Goal: Task Accomplishment & Management: Use online tool/utility

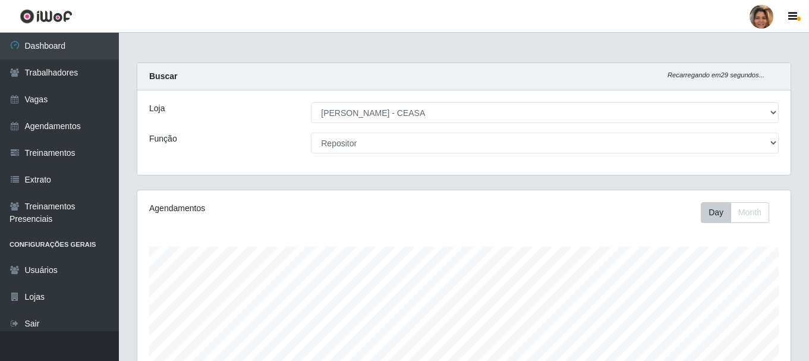
select select "474"
select select "24"
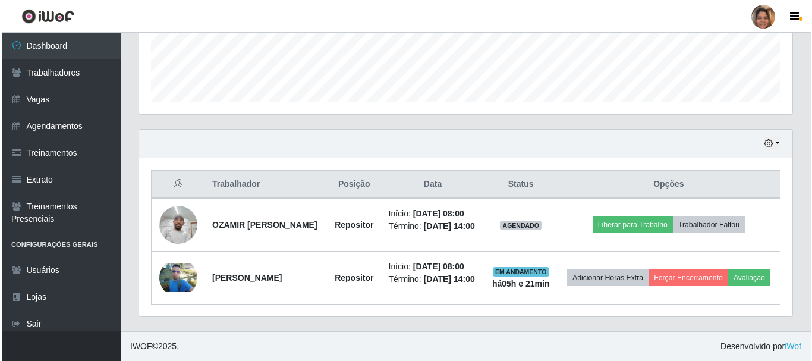
scroll to position [247, 654]
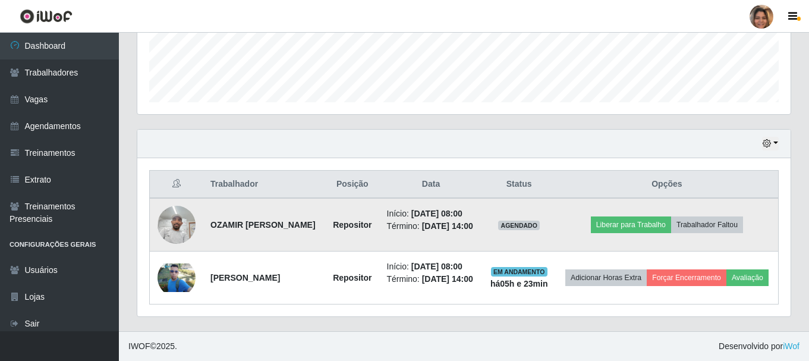
click at [181, 207] on img at bounding box center [177, 224] width 38 height 51
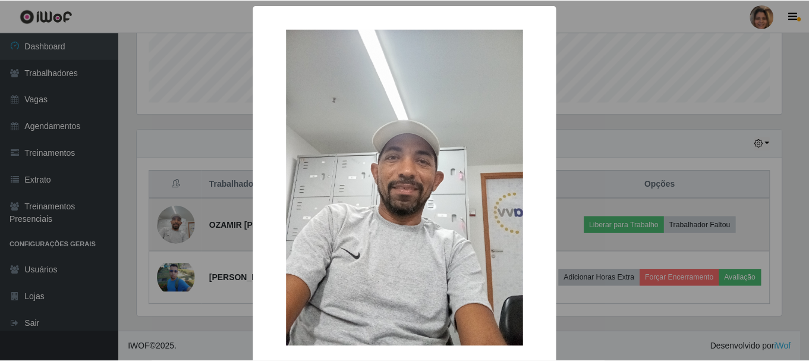
scroll to position [247, 648]
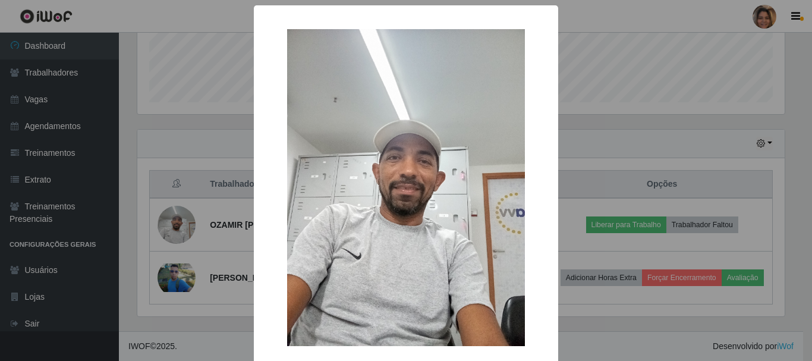
click at [204, 106] on div "× OK Cancel" at bounding box center [406, 180] width 812 height 361
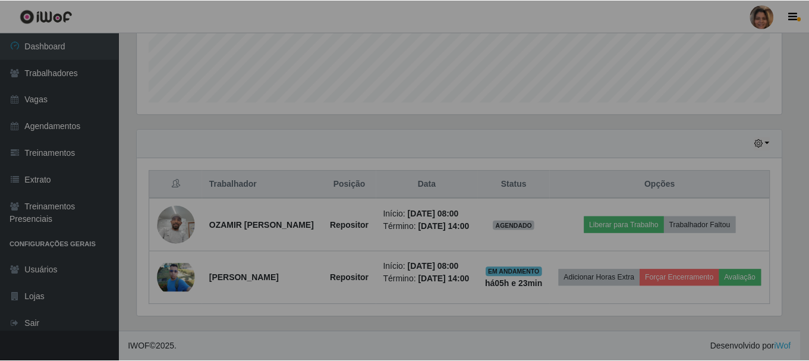
scroll to position [247, 654]
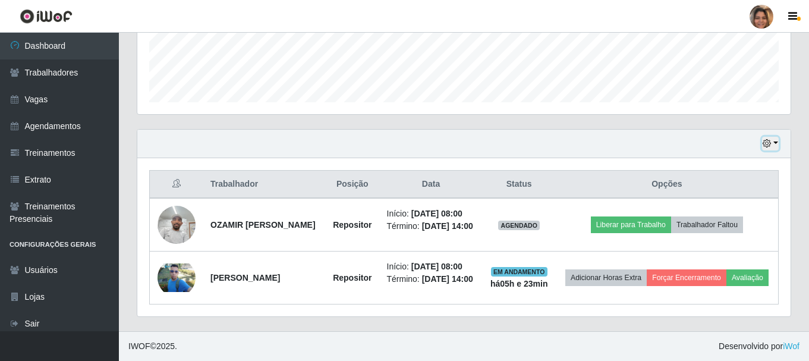
click at [778, 137] on button "button" at bounding box center [770, 144] width 17 height 14
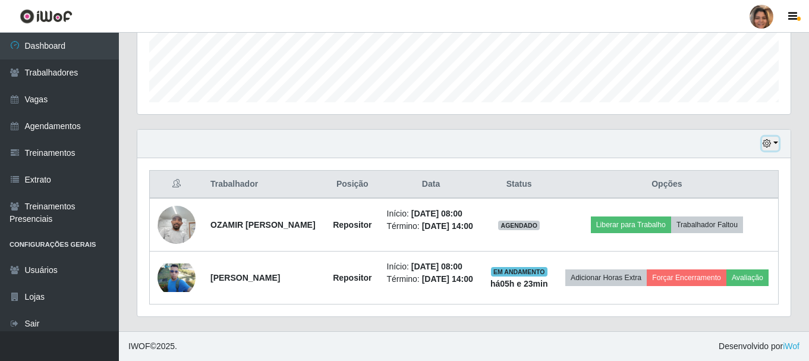
click at [770, 139] on icon "button" at bounding box center [767, 143] width 8 height 8
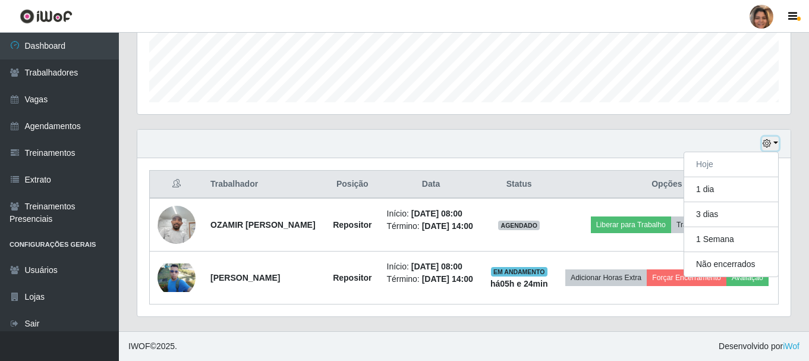
click at [770, 139] on icon "button" at bounding box center [767, 143] width 8 height 8
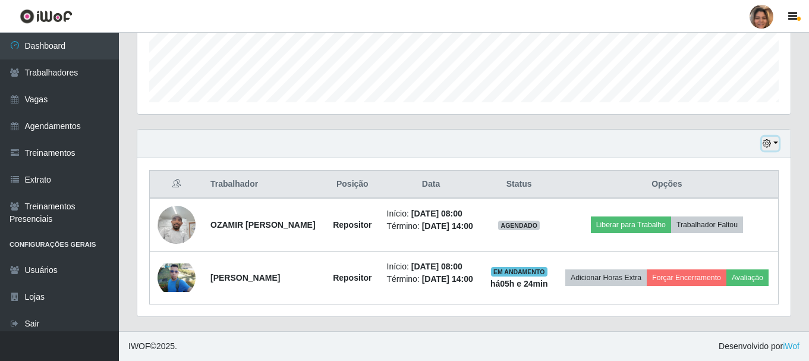
click at [777, 137] on button "button" at bounding box center [770, 144] width 17 height 14
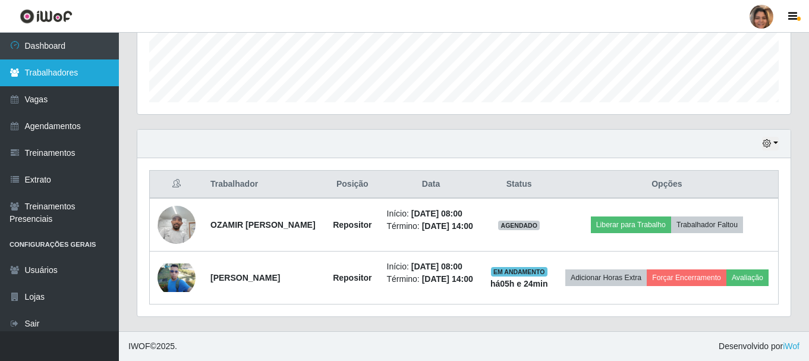
click at [49, 66] on link "Trabalhadores" at bounding box center [59, 72] width 119 height 27
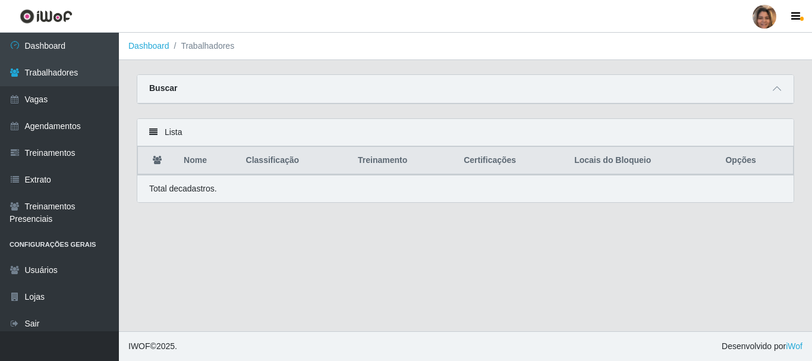
click at [155, 132] on icon at bounding box center [153, 132] width 8 height 8
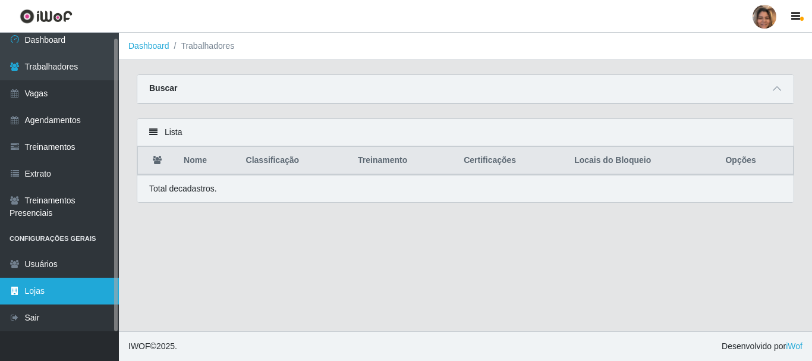
click at [73, 290] on link "Lojas" at bounding box center [59, 291] width 119 height 27
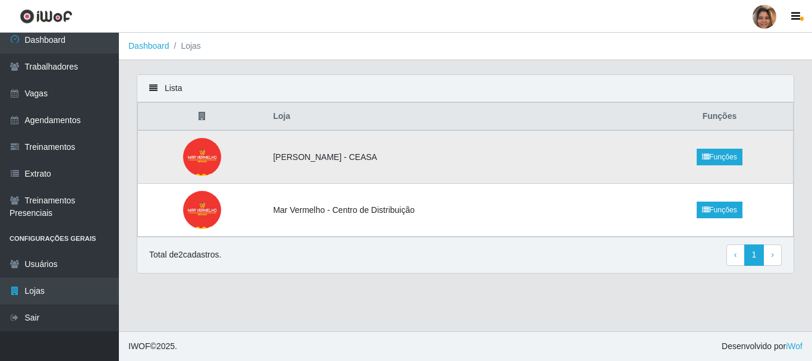
click at [330, 162] on td "[PERSON_NAME] - CEASA" at bounding box center [456, 157] width 380 height 54
click at [723, 155] on link "Funções" at bounding box center [720, 157] width 46 height 17
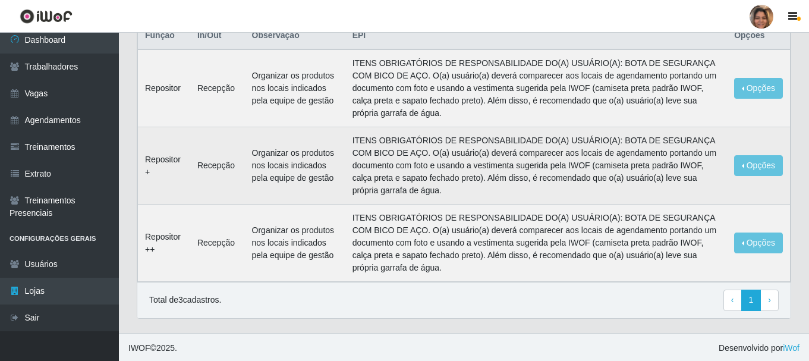
scroll to position [95, 0]
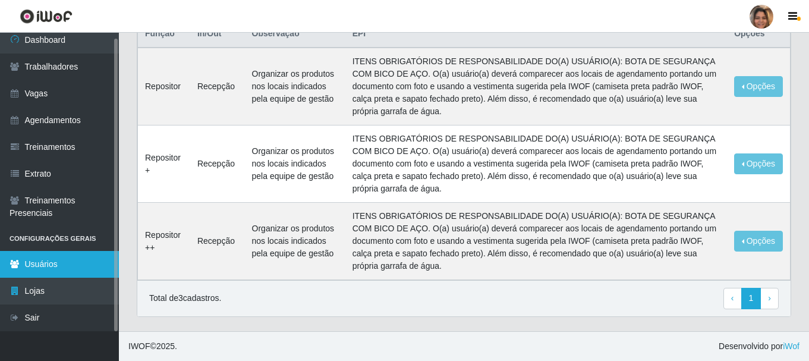
click at [48, 266] on link "Usuários" at bounding box center [59, 264] width 119 height 27
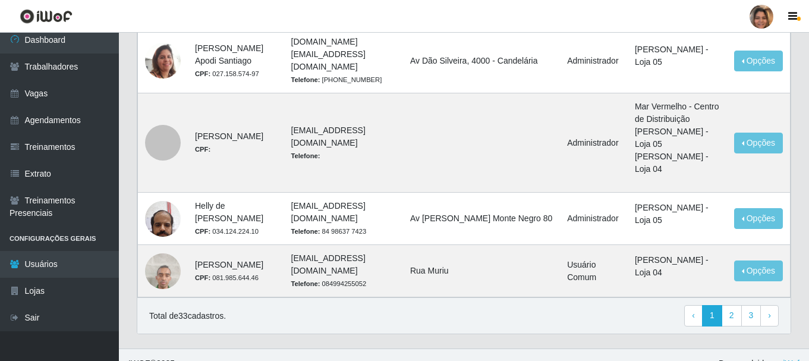
scroll to position [944, 0]
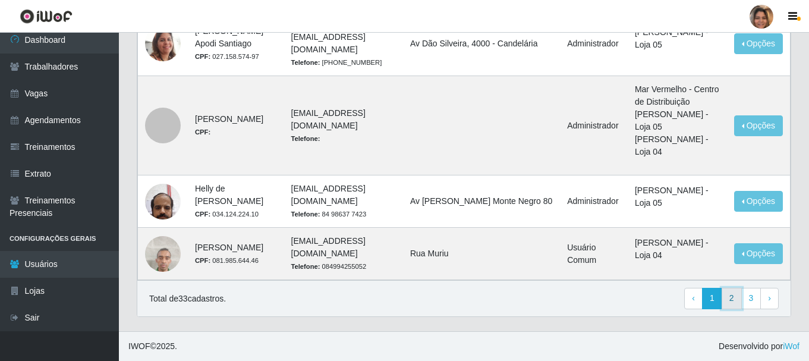
click at [734, 297] on link "2" at bounding box center [732, 298] width 20 height 21
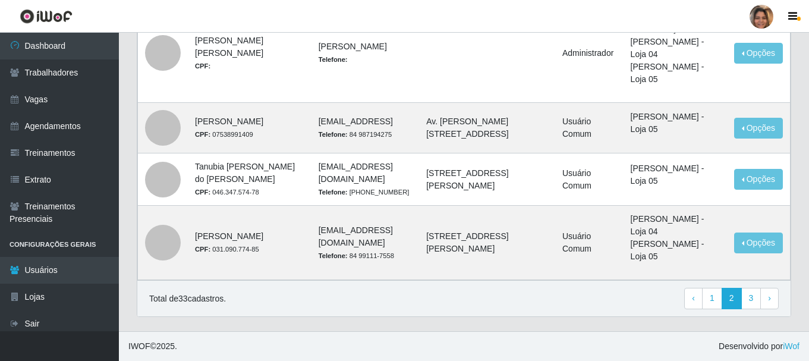
scroll to position [853, 0]
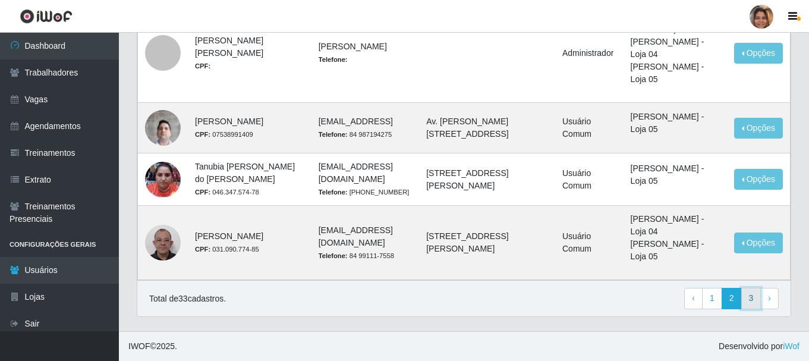
click at [748, 297] on link "3" at bounding box center [752, 298] width 20 height 21
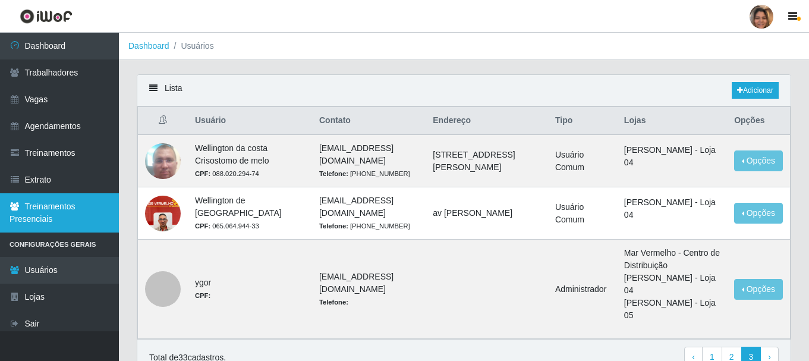
click at [49, 213] on link "Treinamentos Presenciais" at bounding box center [59, 212] width 119 height 39
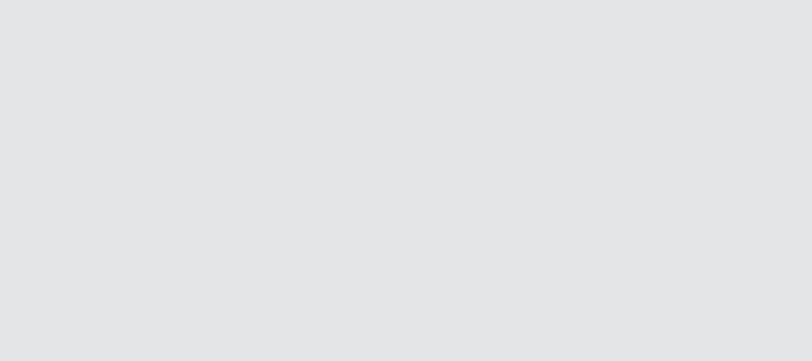
click at [250, 0] on html at bounding box center [406, 0] width 812 height 0
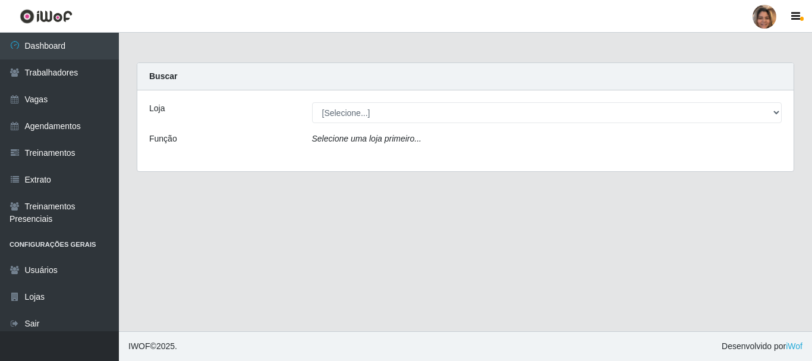
click at [782, 115] on div "[Selecione...] Mar Vermelho - CEASA Mar Vermelho - Centro de Distribuição" at bounding box center [547, 112] width 488 height 21
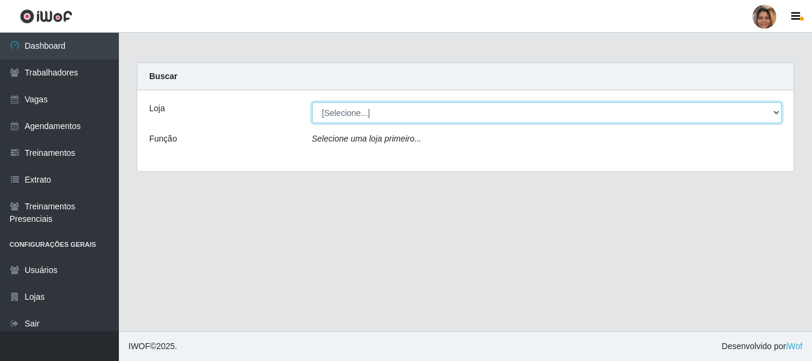
click at [777, 114] on select "[Selecione...] Mar Vermelho - CEASA Mar Vermelho - Centro de Distribuição" at bounding box center [547, 112] width 470 height 21
select select "474"
click at [312, 102] on select "[Selecione...] Mar Vermelho - CEASA Mar Vermelho - Centro de Distribuição" at bounding box center [547, 112] width 470 height 21
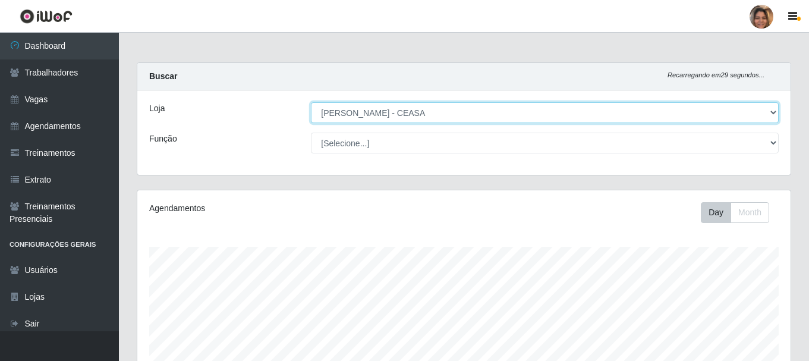
scroll to position [247, 654]
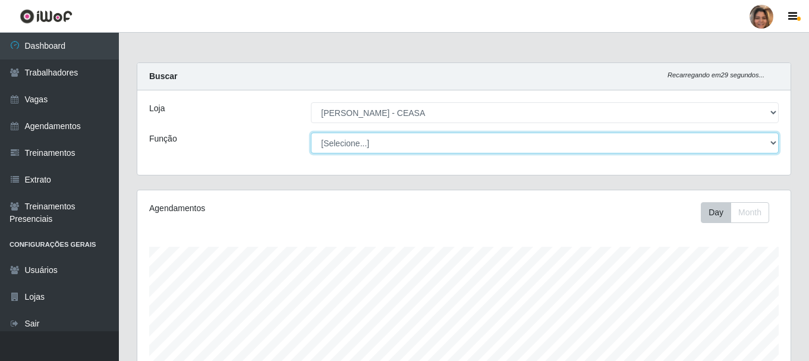
click at [776, 144] on select "[Selecione...] Repositor Repositor + Repositor ++" at bounding box center [545, 143] width 468 height 21
select select "24"
click at [311, 133] on select "[Selecione...] Repositor Repositor + Repositor ++" at bounding box center [545, 143] width 468 height 21
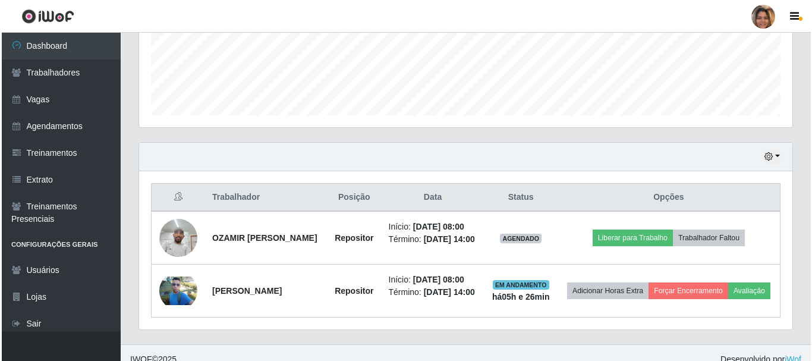
scroll to position [308, 0]
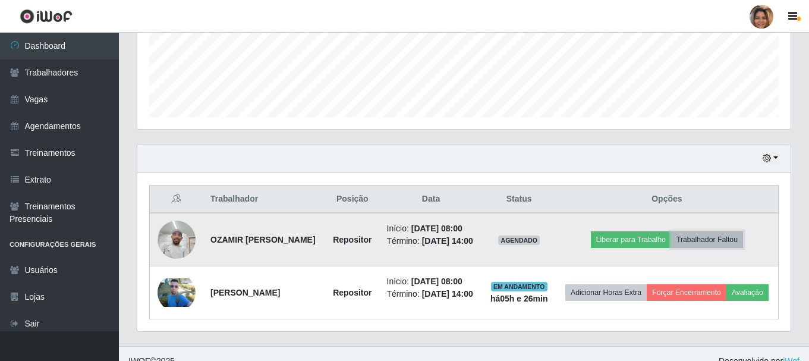
click at [734, 243] on button "Trabalhador Faltou" at bounding box center [707, 239] width 72 height 17
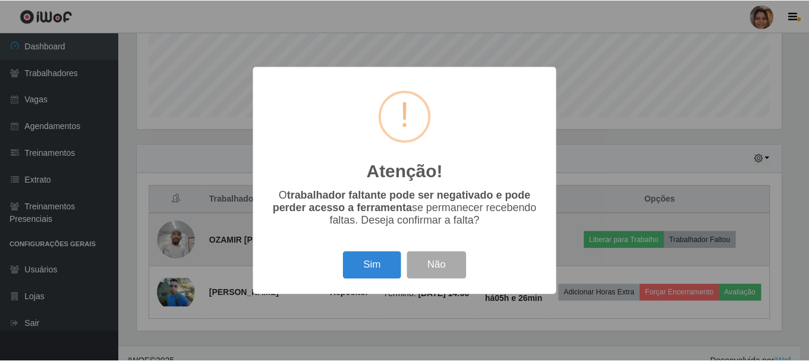
scroll to position [247, 648]
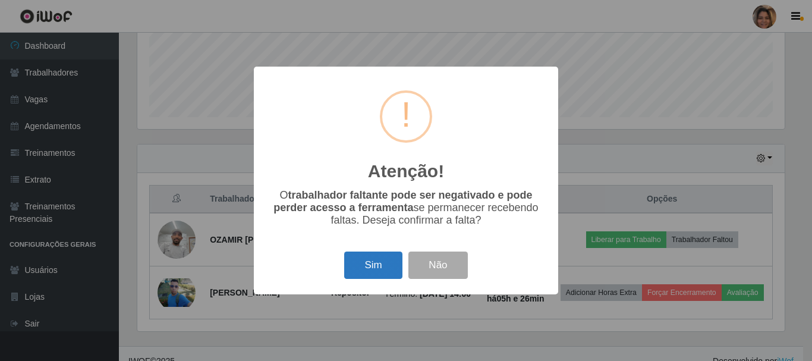
click at [381, 267] on button "Sim" at bounding box center [373, 266] width 58 height 28
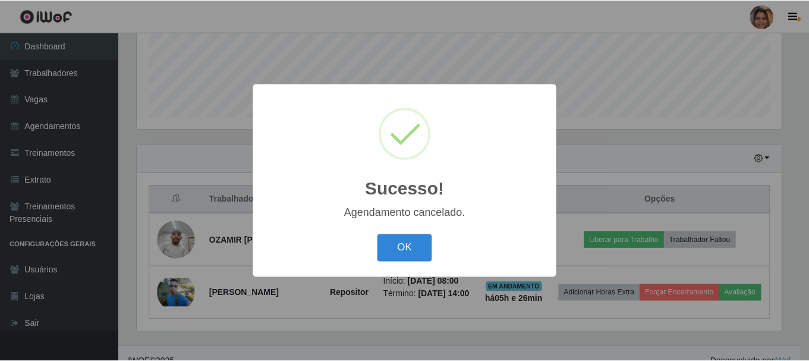
scroll to position [279, 0]
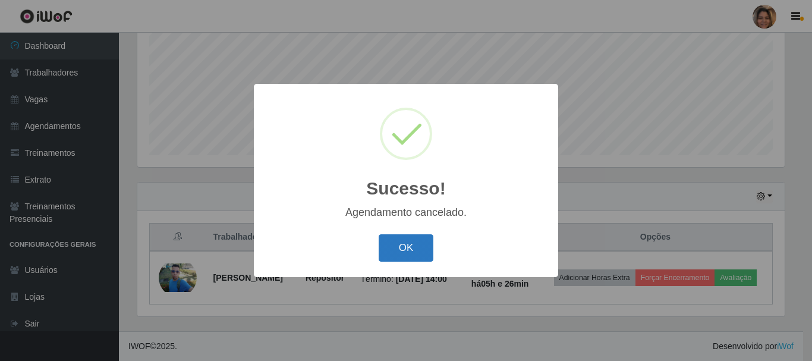
click at [400, 247] on button "OK" at bounding box center [406, 248] width 55 height 28
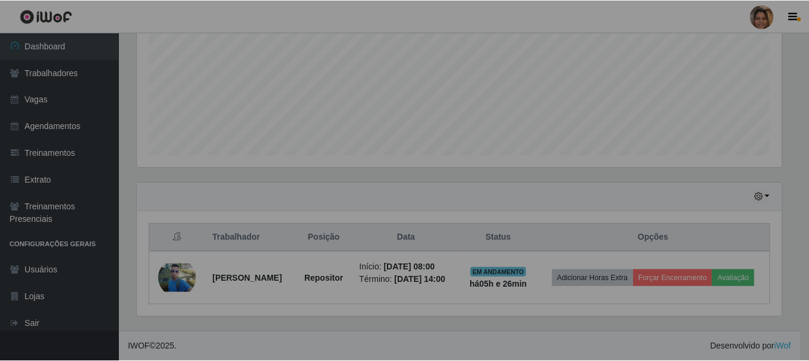
scroll to position [247, 654]
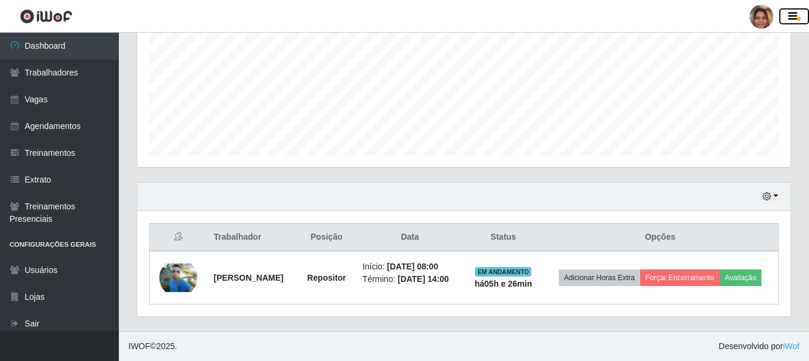
click at [789, 15] on icon "button" at bounding box center [793, 16] width 9 height 11
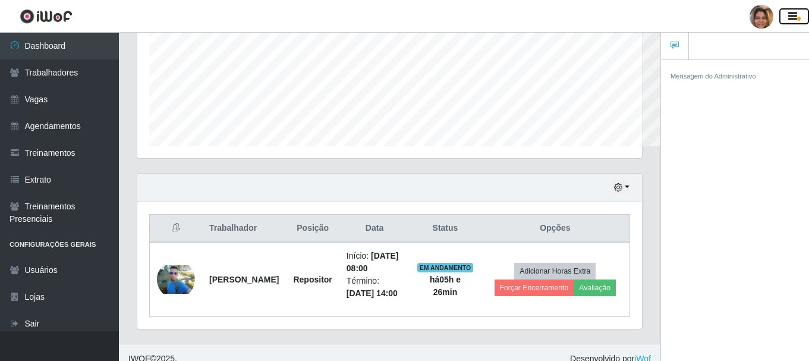
scroll to position [594445, 594187]
click at [789, 15] on icon "button" at bounding box center [793, 16] width 9 height 11
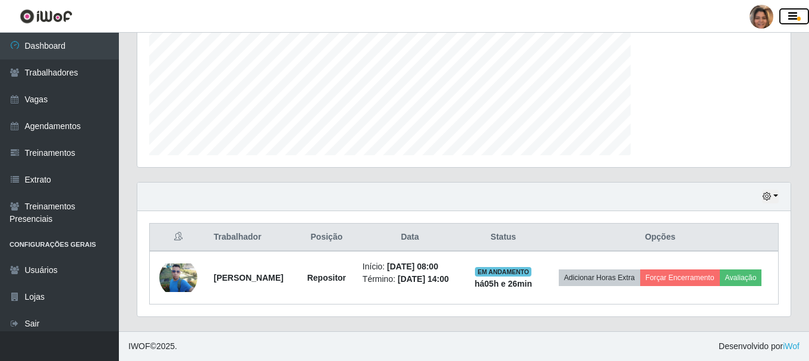
scroll to position [247, 654]
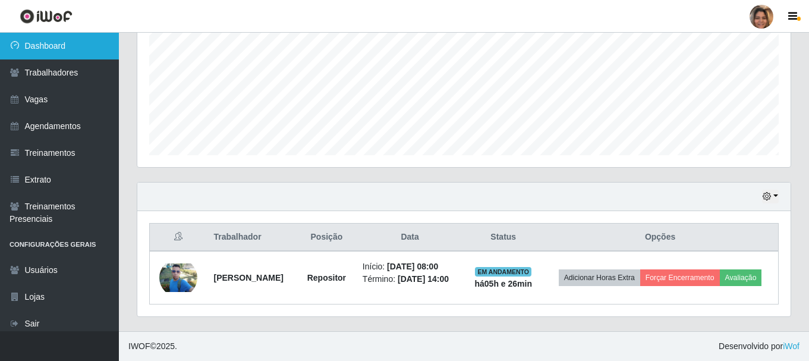
click at [57, 48] on link "Dashboard" at bounding box center [59, 46] width 119 height 27
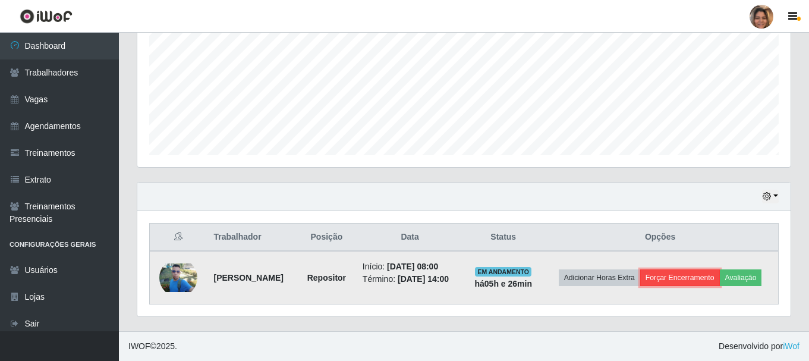
click at [720, 269] on button "Forçar Encerramento" at bounding box center [680, 277] width 80 height 17
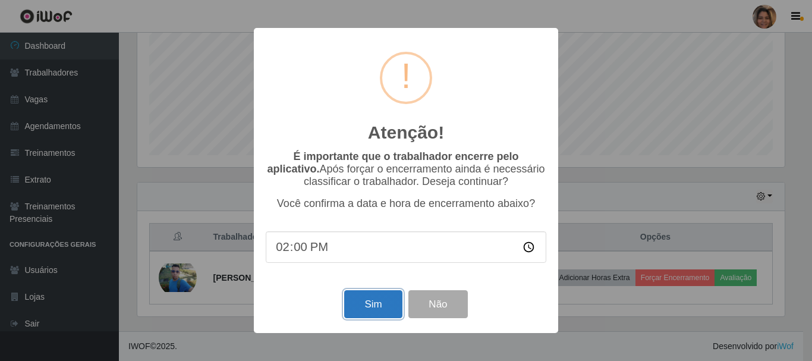
click at [356, 298] on button "Sim" at bounding box center [373, 304] width 58 height 28
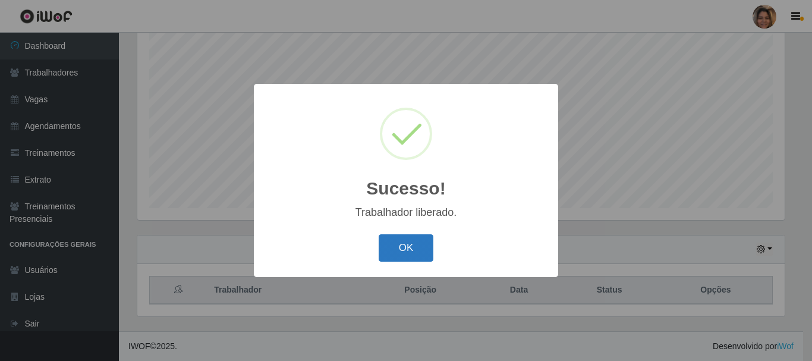
click at [406, 255] on button "OK" at bounding box center [406, 248] width 55 height 28
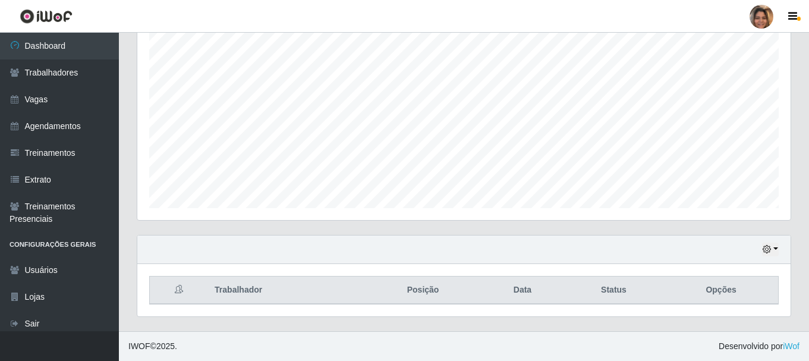
scroll to position [0, 0]
